Goal: Task Accomplishment & Management: Complete application form

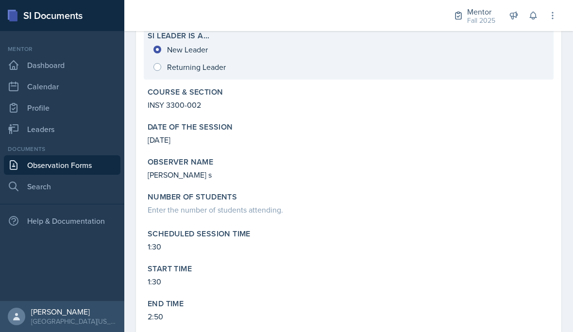
scroll to position [131, 0]
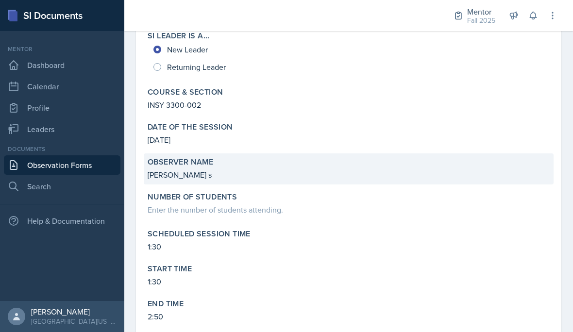
click at [185, 177] on p "[PERSON_NAME] s" at bounding box center [349, 175] width 402 height 12
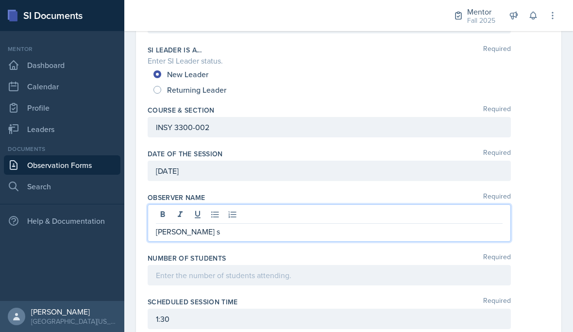
drag, startPoint x: 194, startPoint y: 214, endPoint x: 195, endPoint y: 269, distance: 54.4
click at [194, 214] on div "[PERSON_NAME] s" at bounding box center [329, 222] width 363 height 37
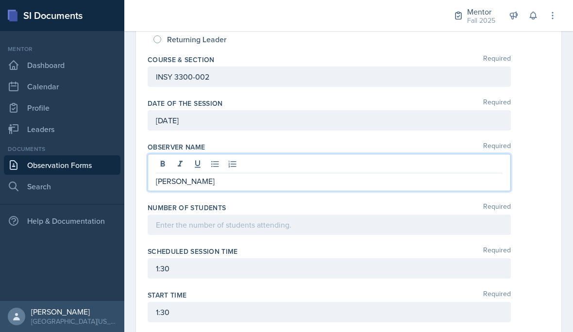
scroll to position [193, 0]
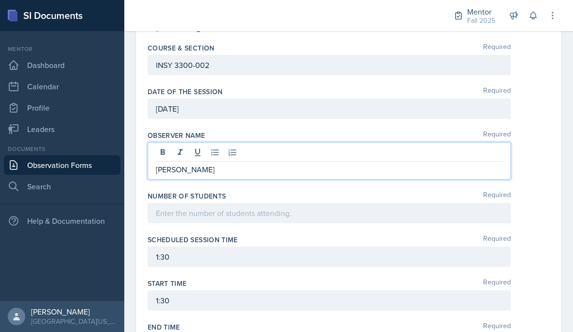
click at [213, 209] on div at bounding box center [329, 213] width 363 height 20
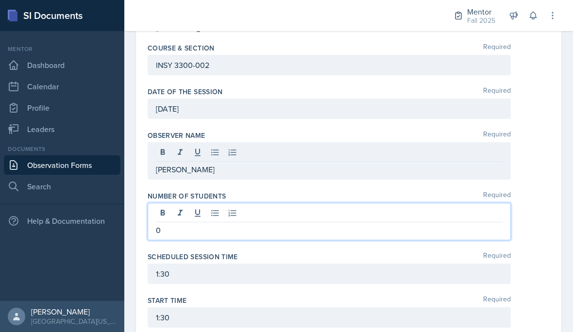
click at [281, 226] on p "0" at bounding box center [329, 230] width 347 height 12
click at [291, 258] on div "Scheduled session time Required" at bounding box center [349, 257] width 402 height 10
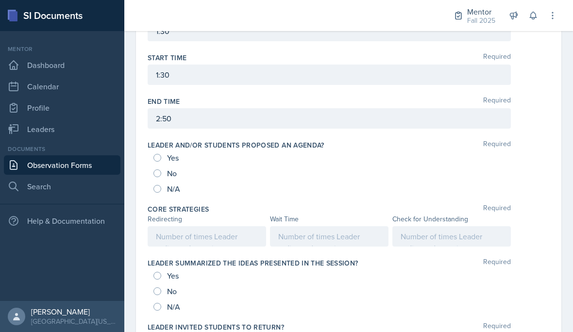
scroll to position [451, 0]
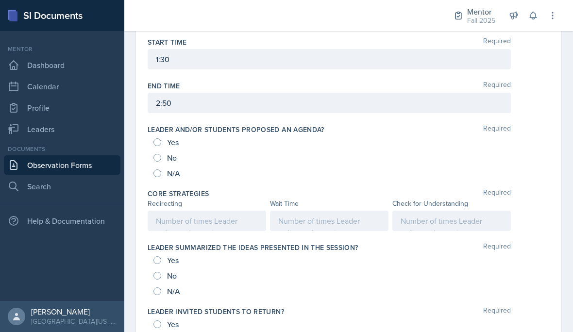
click at [158, 183] on div "Leader and/or students proposed an agenda? Required Yes No N/A" at bounding box center [349, 153] width 402 height 64
click at [158, 175] on input "N/A" at bounding box center [157, 173] width 8 height 8
radio input "true"
click at [162, 295] on div "N/A" at bounding box center [167, 292] width 29 height 16
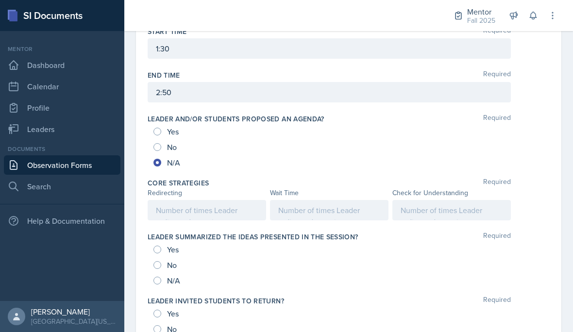
scroll to position [462, 0]
click at [158, 281] on input "N/A" at bounding box center [157, 280] width 8 height 8
radio input "true"
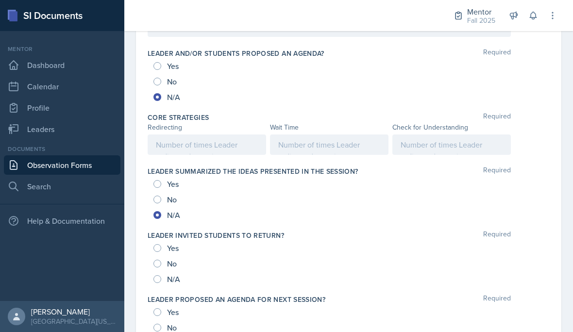
scroll to position [593, 0]
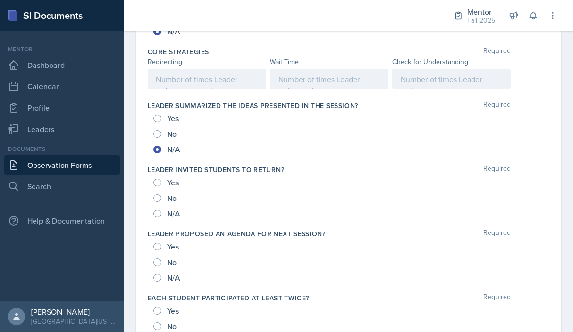
click at [159, 216] on input "N/A" at bounding box center [157, 214] width 8 height 8
radio input "true"
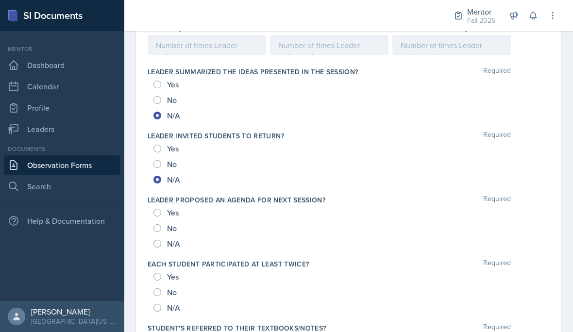
click at [155, 279] on input "Yes" at bounding box center [157, 277] width 8 height 8
radio input "true"
click at [156, 246] on input "N/A" at bounding box center [157, 244] width 8 height 8
radio input "true"
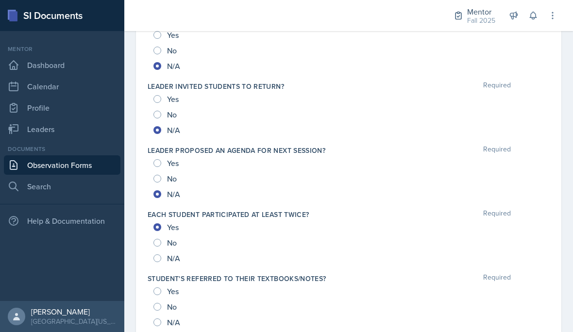
scroll to position [664, 0]
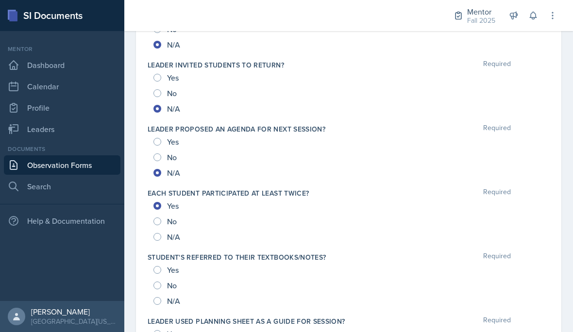
click at [155, 245] on div "Each student participated at least twice? Required Yes No N/A" at bounding box center [349, 217] width 402 height 64
click at [154, 240] on input "N/A" at bounding box center [157, 237] width 8 height 8
radio input "true"
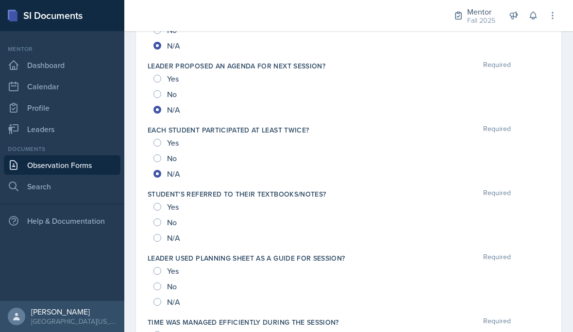
click at [160, 241] on input "N/A" at bounding box center [157, 238] width 8 height 8
radio input "true"
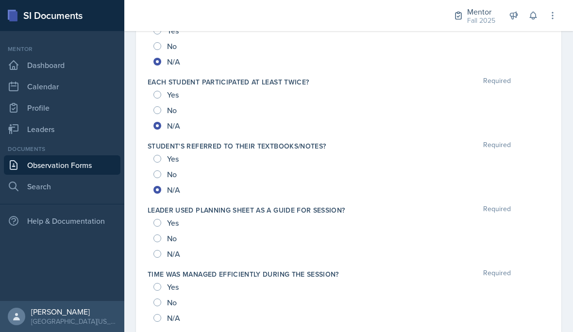
click at [159, 255] on input "N/A" at bounding box center [157, 254] width 8 height 8
radio input "true"
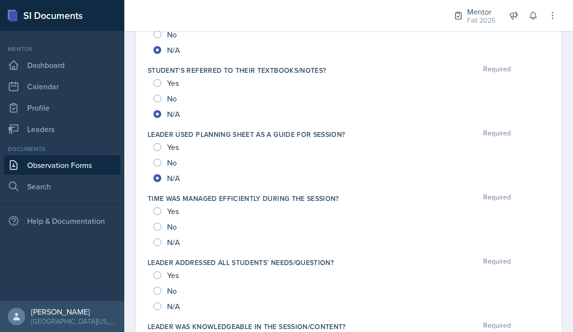
click at [160, 244] on input "N/A" at bounding box center [157, 242] width 8 height 8
radio input "true"
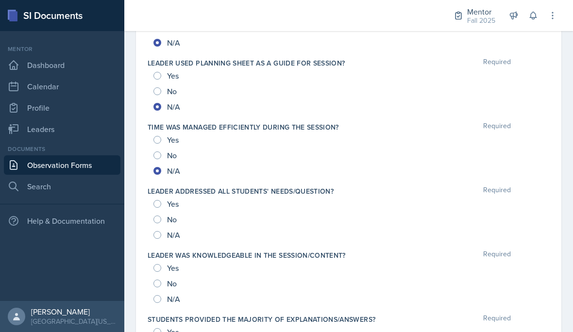
click at [160, 237] on input "N/A" at bounding box center [157, 235] width 8 height 8
radio input "true"
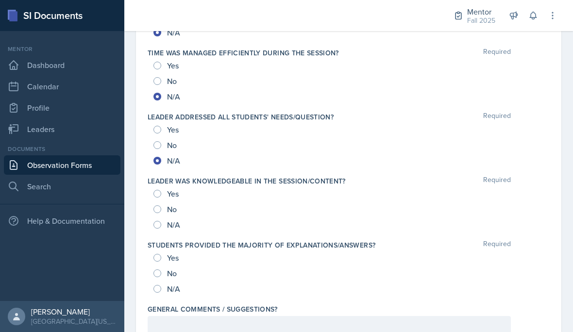
scroll to position [996, 0]
click at [160, 227] on input "N/A" at bounding box center [157, 225] width 8 height 8
radio input "true"
click at [154, 290] on input "N/A" at bounding box center [157, 290] width 8 height 8
radio input "true"
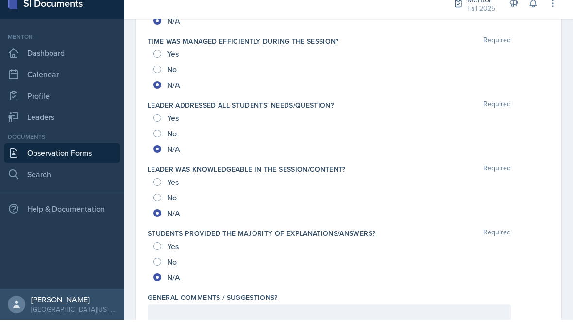
scroll to position [44, 0]
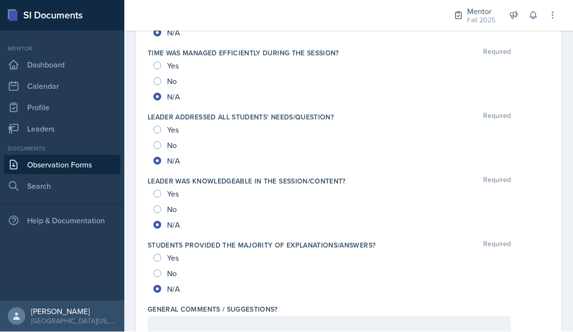
click at [194, 317] on div at bounding box center [329, 327] width 363 height 20
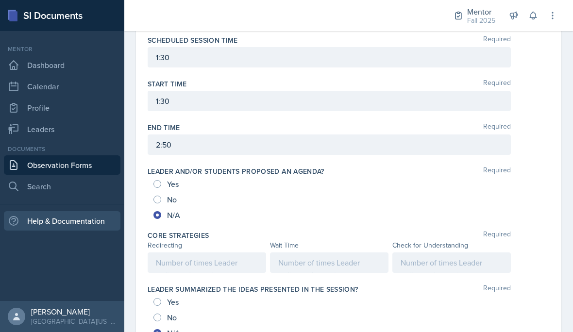
scroll to position [366, 0]
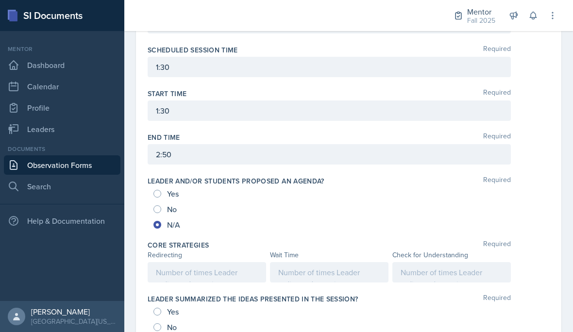
click at [244, 262] on div at bounding box center [207, 272] width 118 height 20
click at [330, 262] on div at bounding box center [329, 272] width 118 height 20
click at [442, 262] on div at bounding box center [451, 272] width 118 height 20
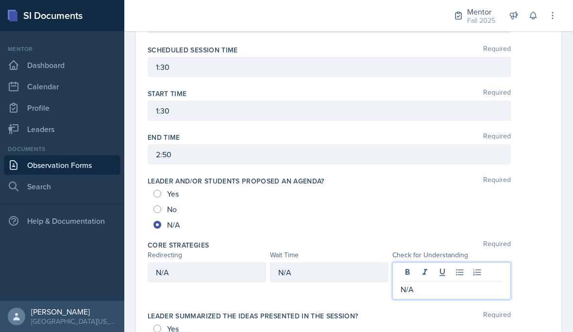
click at [293, 186] on div "Yes" at bounding box center [348, 194] width 390 height 16
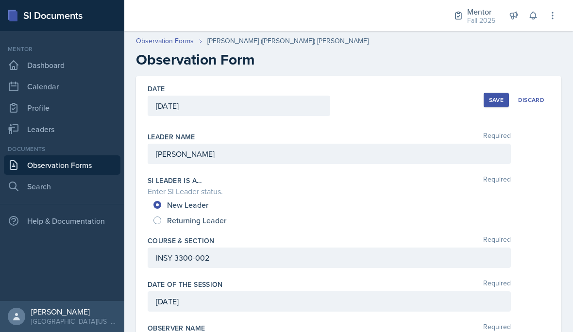
scroll to position [0, 0]
click at [498, 96] on div "Save" at bounding box center [496, 100] width 15 height 8
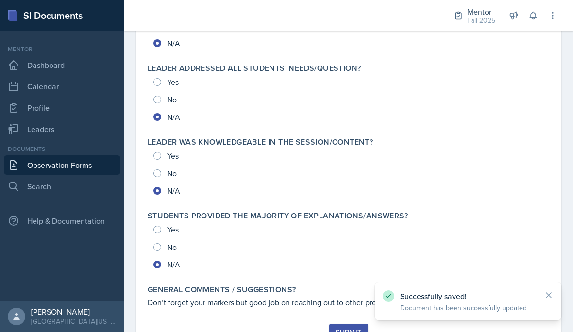
scroll to position [1034, 0]
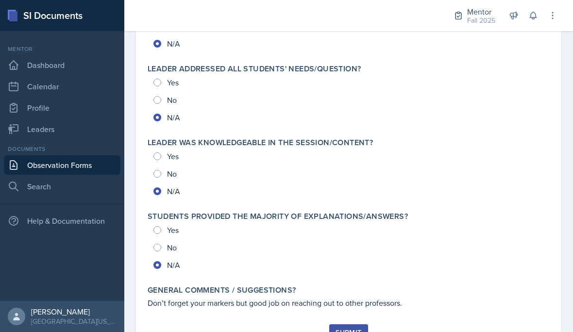
click at [341, 324] on button "Submit" at bounding box center [348, 332] width 38 height 17
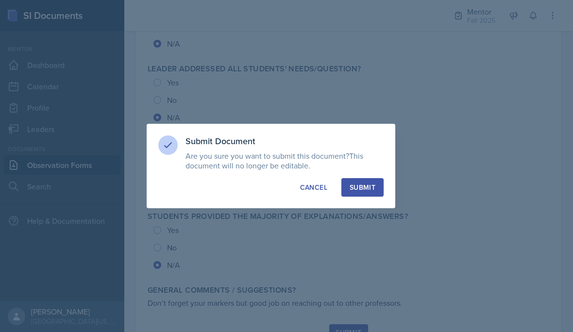
click at [356, 194] on button "Submit" at bounding box center [362, 187] width 42 height 18
radio input "true"
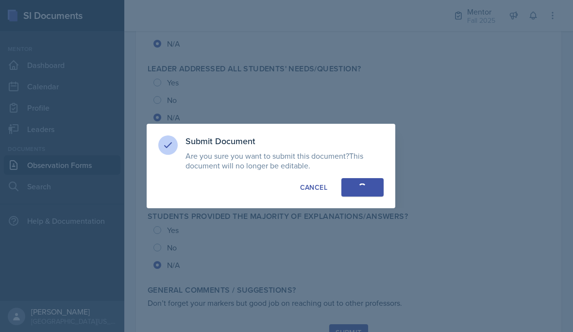
radio input "true"
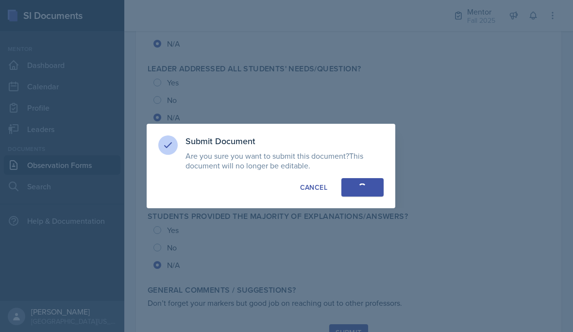
radio input "true"
